Goal: Find specific page/section: Find specific page/section

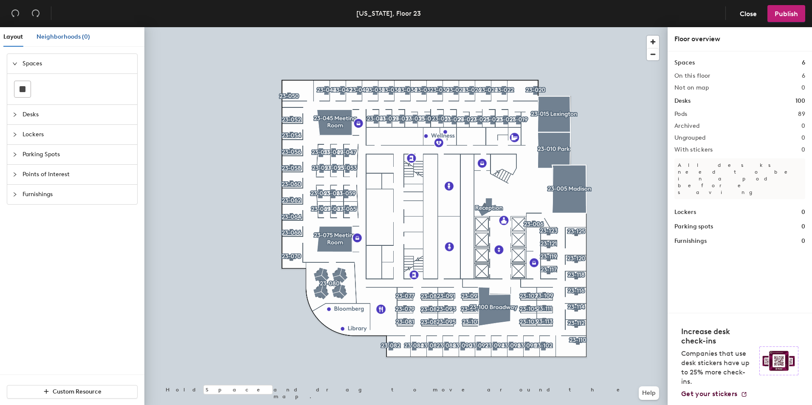
click at [44, 37] on span "Neighborhoods (0)" at bounding box center [64, 36] width 54 height 7
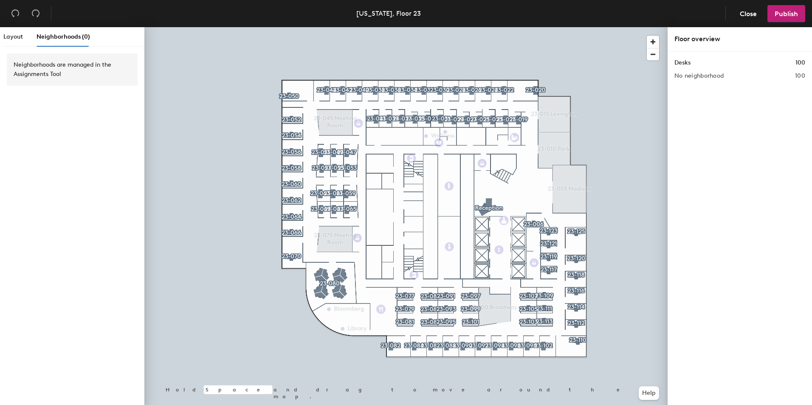
click at [688, 74] on h2 "No neighborhood" at bounding box center [699, 76] width 49 height 7
click at [54, 68] on div "Neighborhoods are managed in the Assignments Tool" at bounding box center [72, 69] width 117 height 19
click at [16, 40] on span "Layout" at bounding box center [13, 36] width 20 height 7
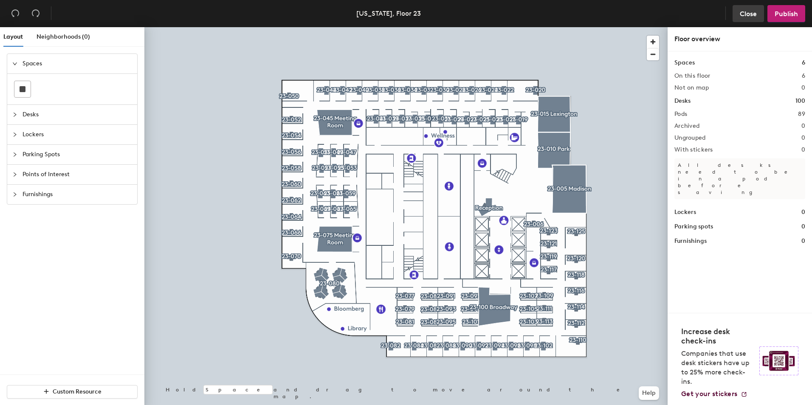
click at [742, 17] on span "Close" at bounding box center [748, 14] width 17 height 8
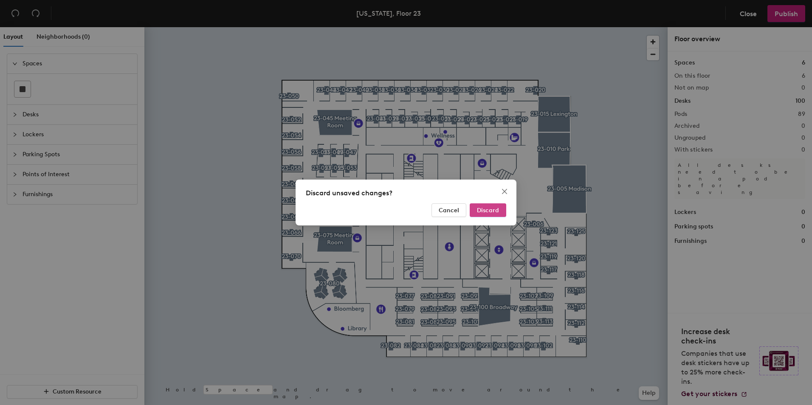
click at [490, 214] on button "Discard" at bounding box center [488, 210] width 37 height 14
